Goal: Book appointment/travel/reservation

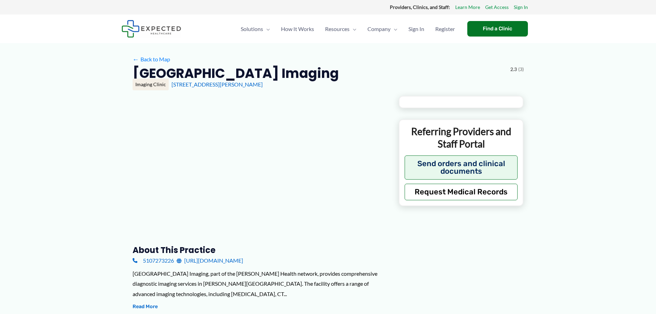
type input "**********"
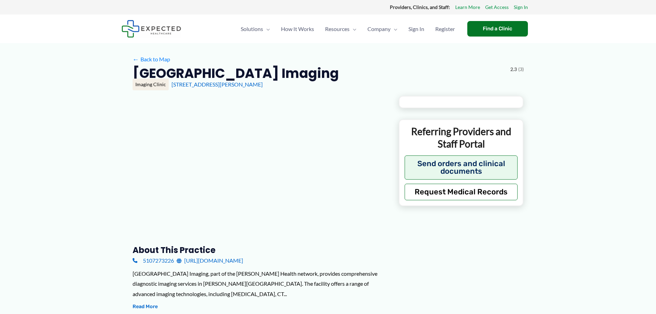
type input "**********"
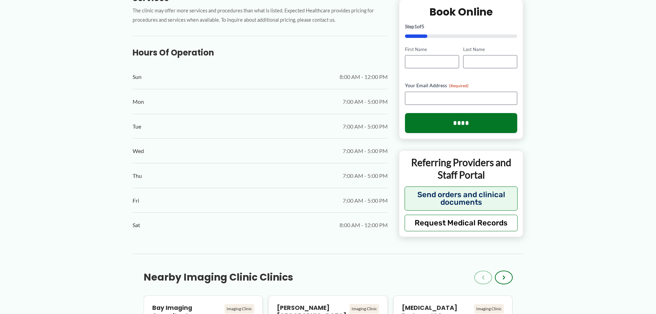
scroll to position [379, 0]
